Goal: Information Seeking & Learning: Learn about a topic

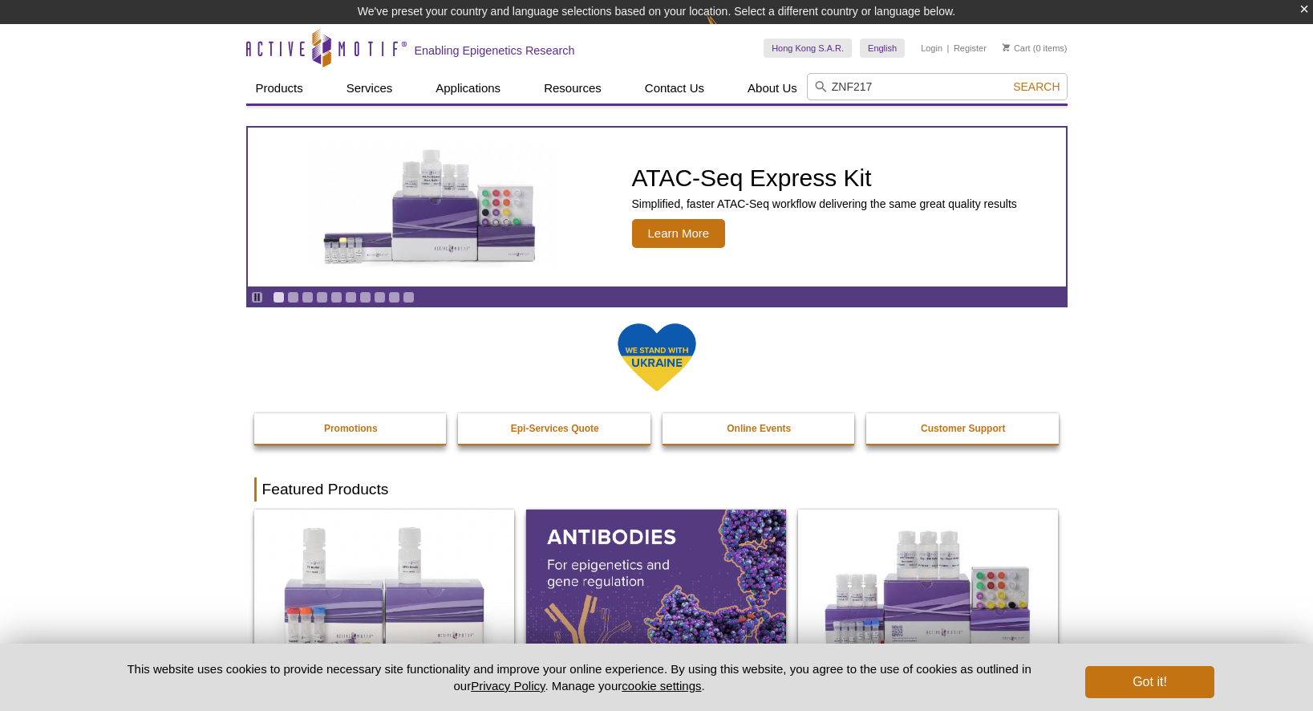
type input "ZNF217"
click at [1037, 87] on button "Search" at bounding box center [1036, 86] width 56 height 14
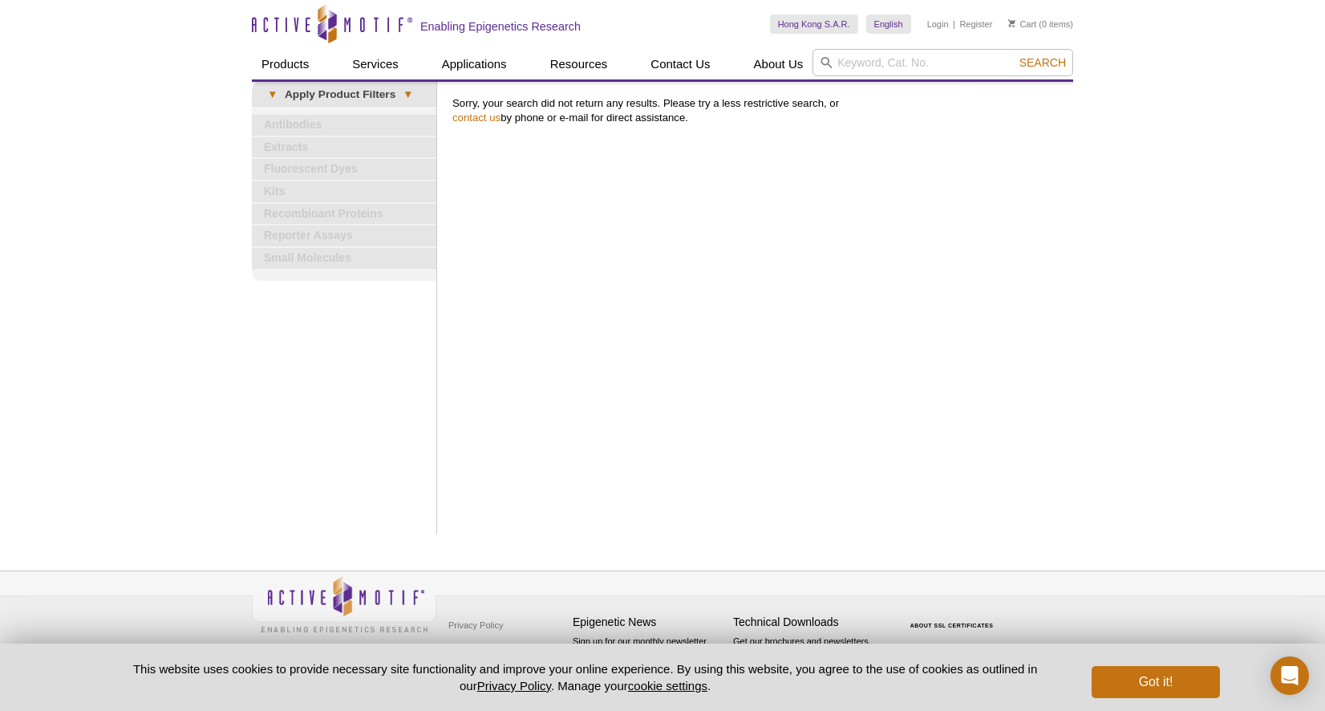
click at [314, 119] on link "Antibodies" at bounding box center [344, 125] width 184 height 21
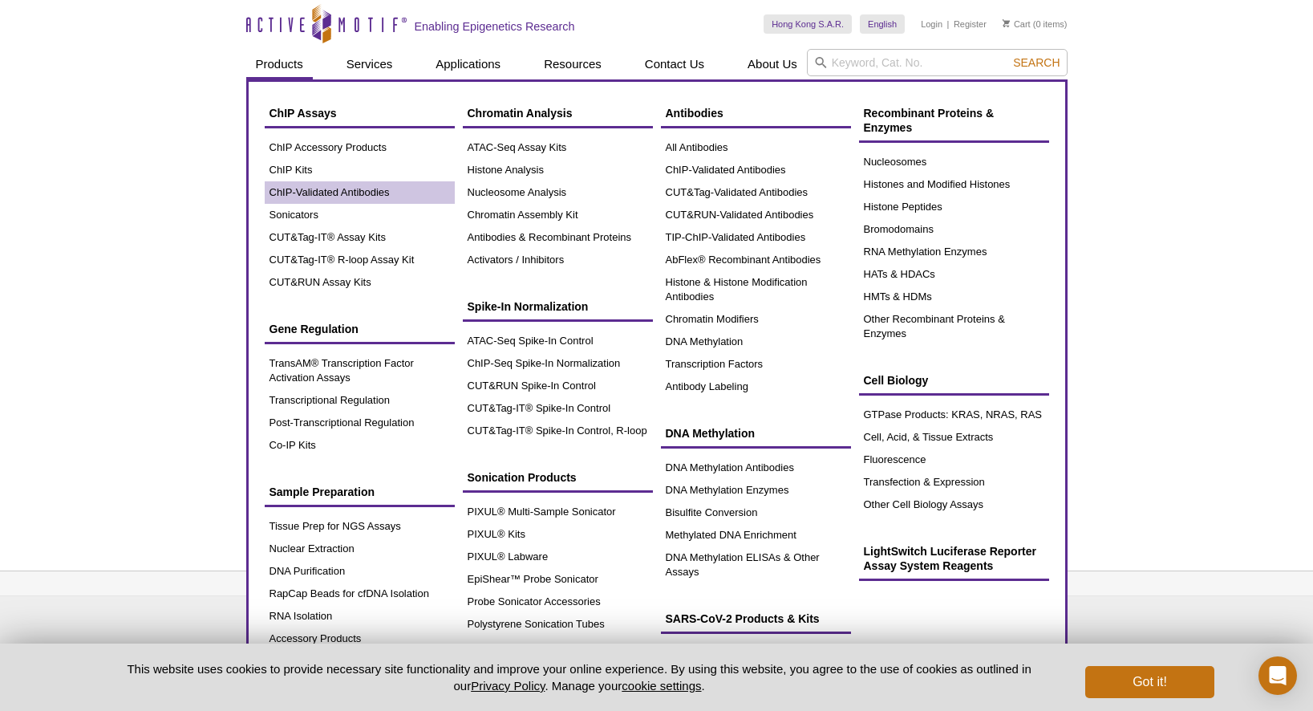
click at [311, 189] on link "ChIP-Validated Antibodies" at bounding box center [360, 192] width 190 height 22
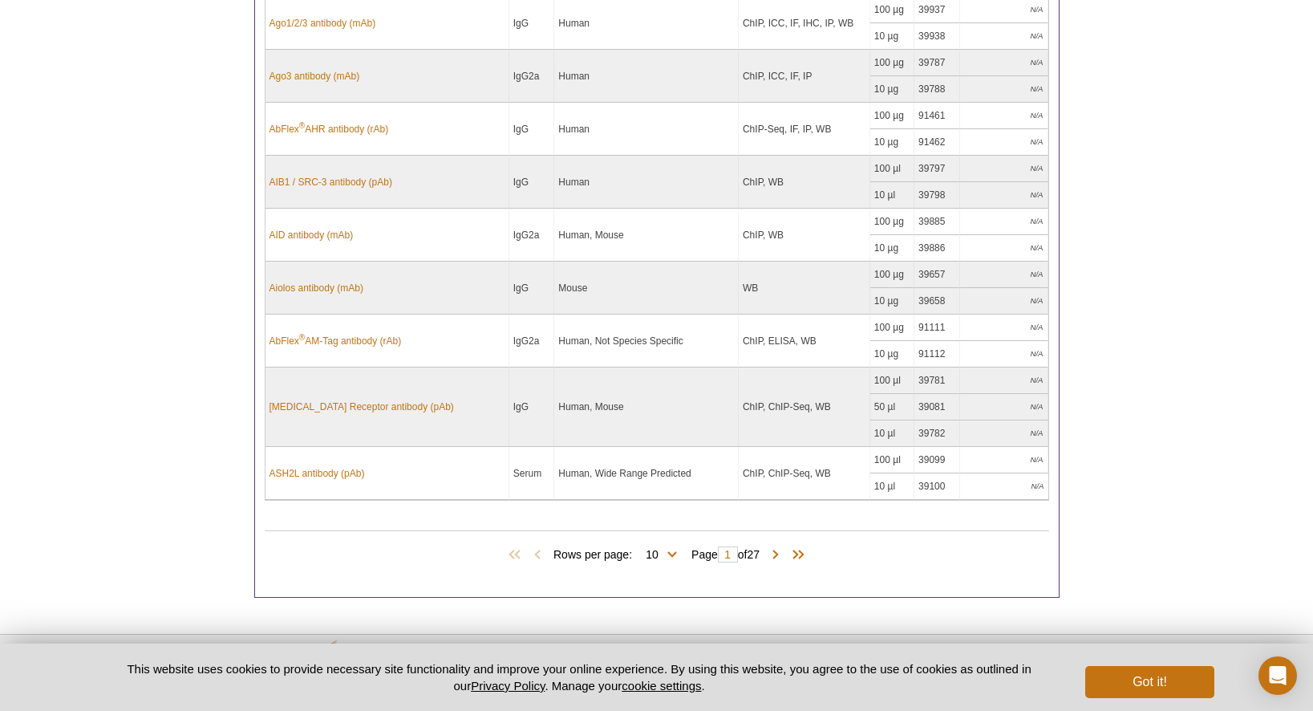
scroll to position [1127, 0]
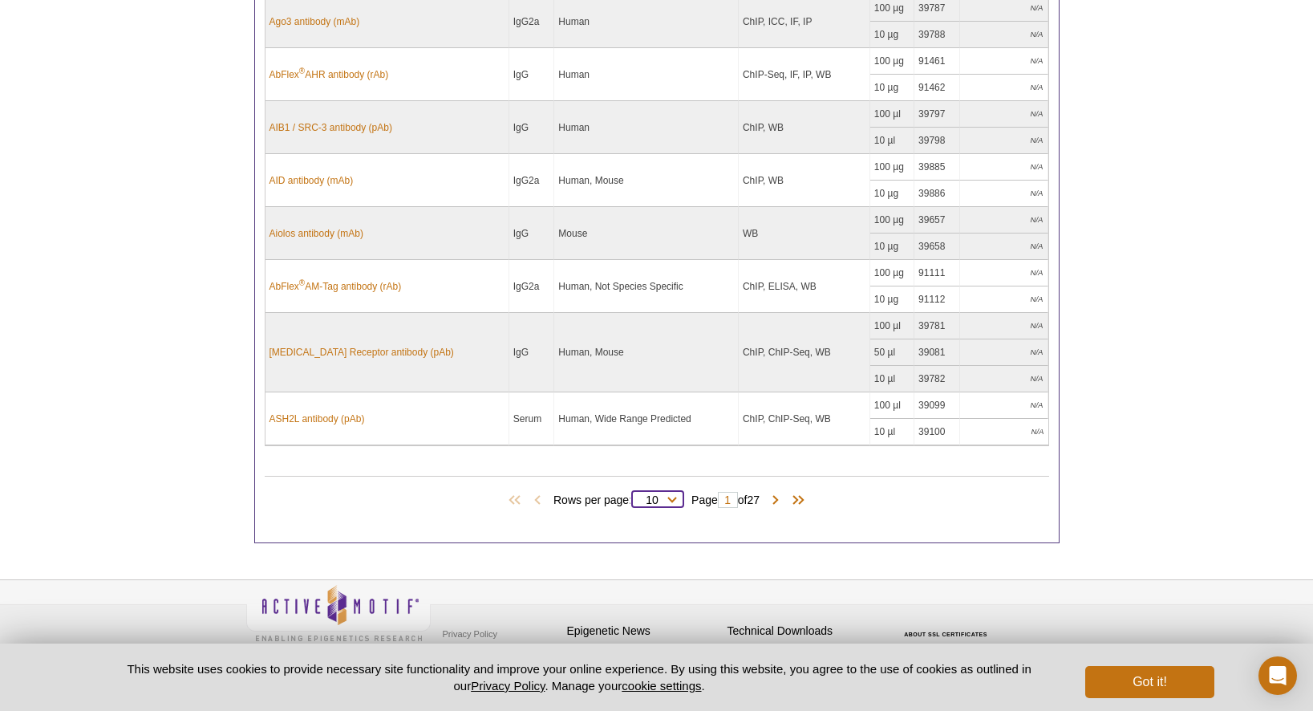
select select "261"
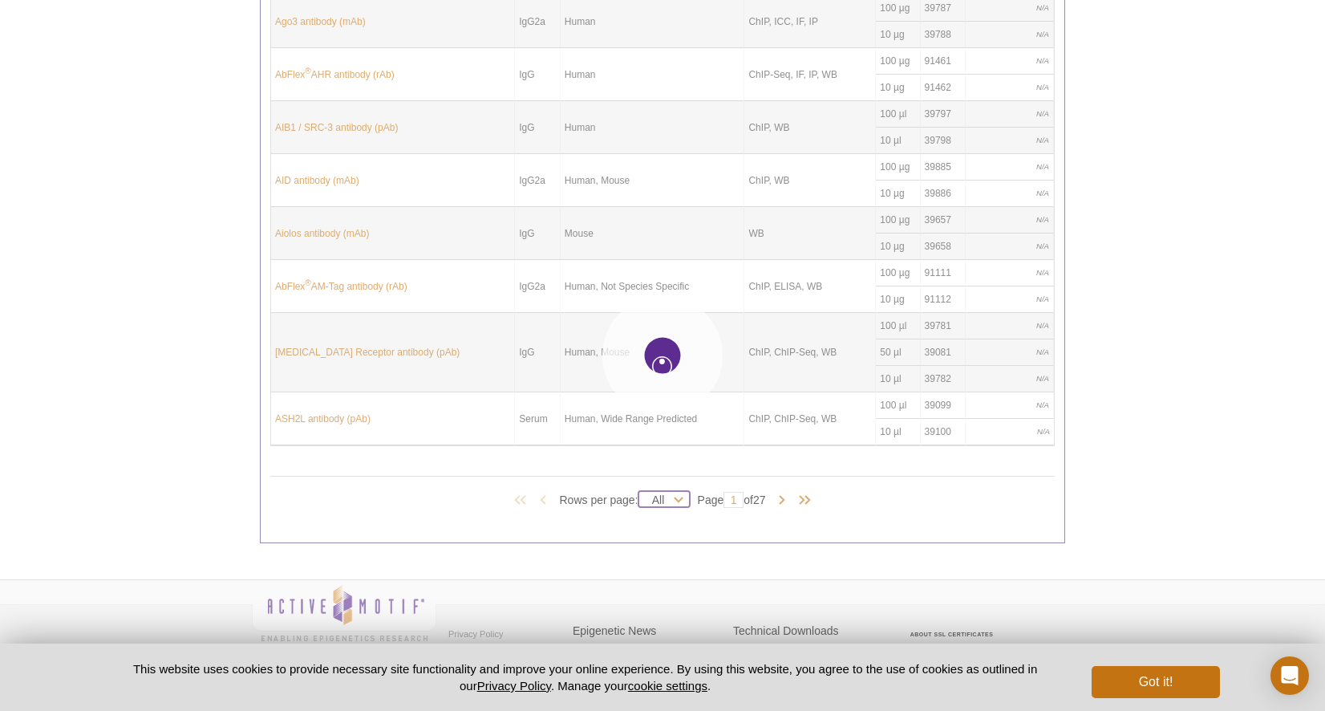
select select "261"
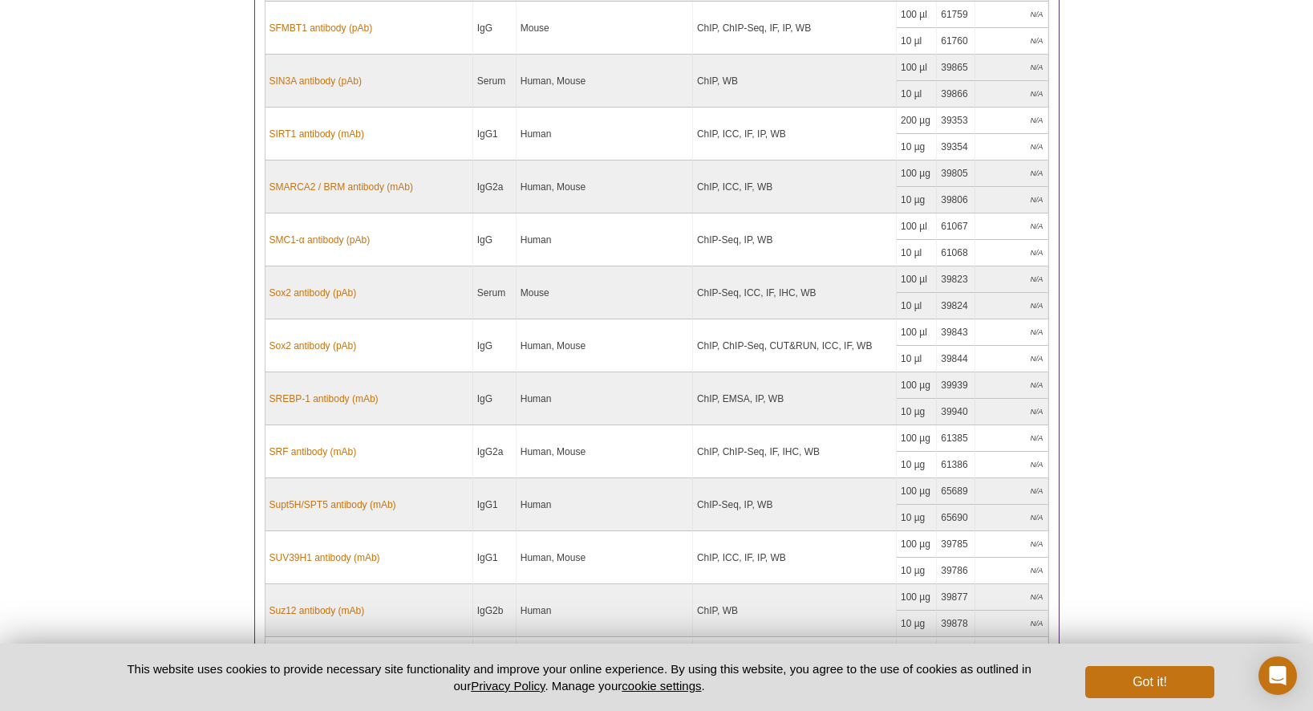
scroll to position [14338, 0]
